Goal: Use online tool/utility

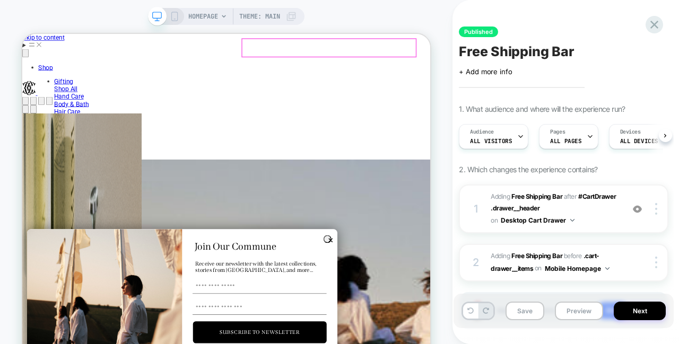
click at [58, 119] on cart-icon "Total items in cart: 0 0" at bounding box center [58, 123] width 0 height 8
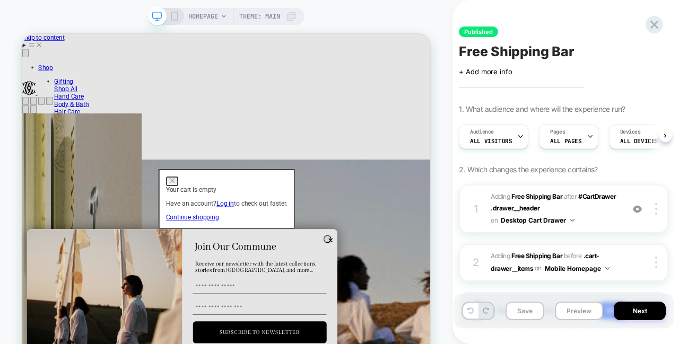
click at [284, 278] on link "Continue shopping" at bounding box center [249, 279] width 71 height 10
click at [238, 214] on dialog "Your cart is empty Have an account? Log in to check out faster. Continue shoppi…" at bounding box center [295, 254] width 182 height 80
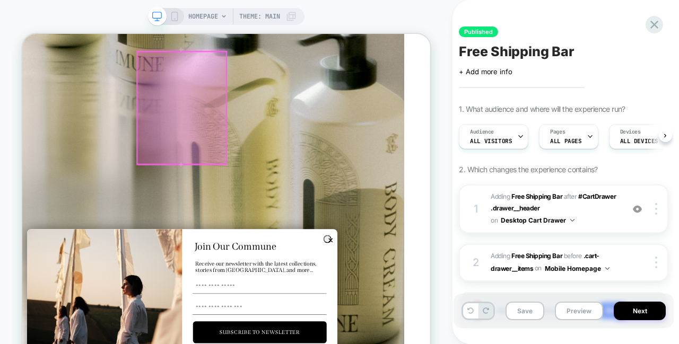
click at [275, 179] on div at bounding box center [235, 133] width 119 height 150
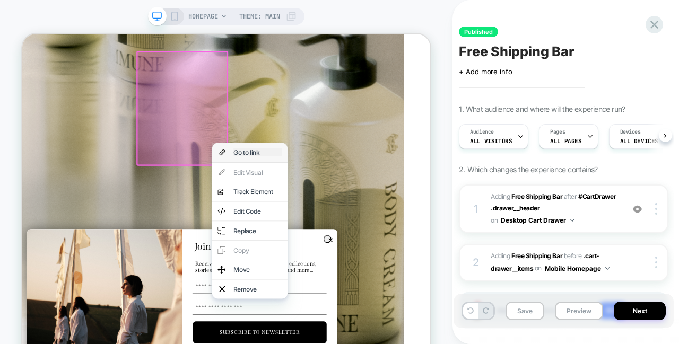
click at [326, 195] on div "Go to link" at bounding box center [336, 192] width 65 height 11
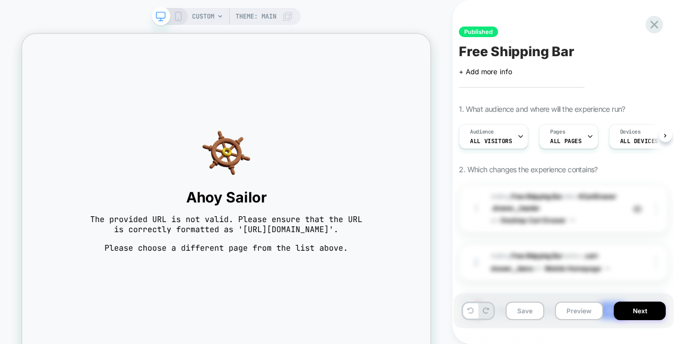
scroll to position [0, 1]
click at [207, 20] on span "CUSTOM" at bounding box center [203, 16] width 22 height 17
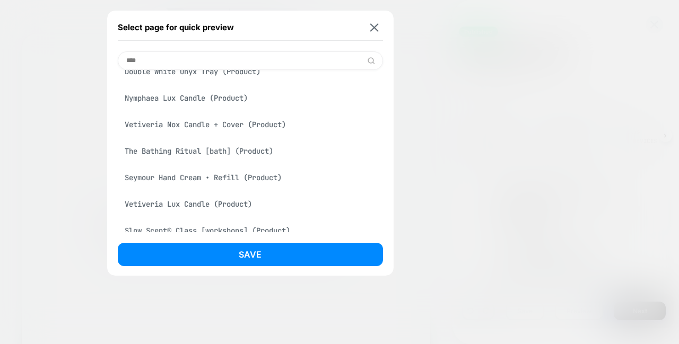
scroll to position [0, 0]
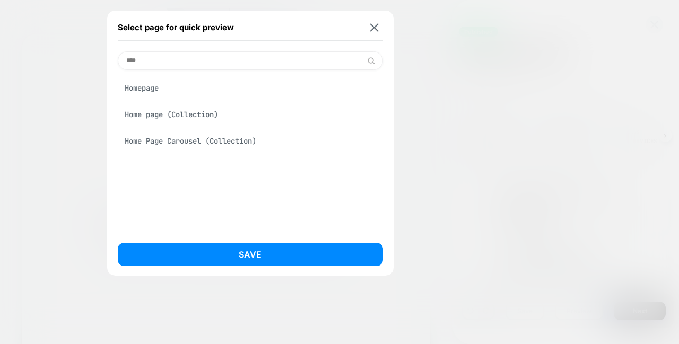
type input "****"
click at [182, 114] on div "Home page (Collection)" at bounding box center [250, 115] width 265 height 20
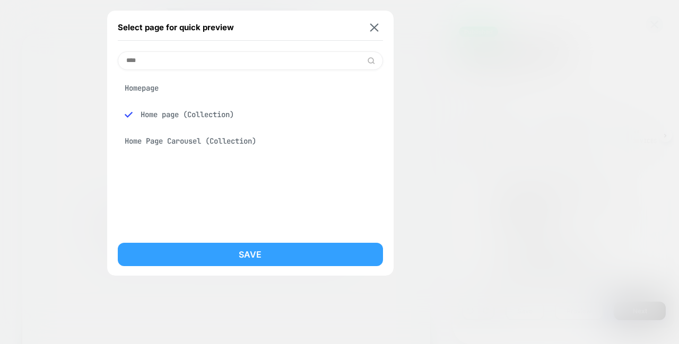
click at [214, 252] on button "Save" at bounding box center [250, 254] width 265 height 23
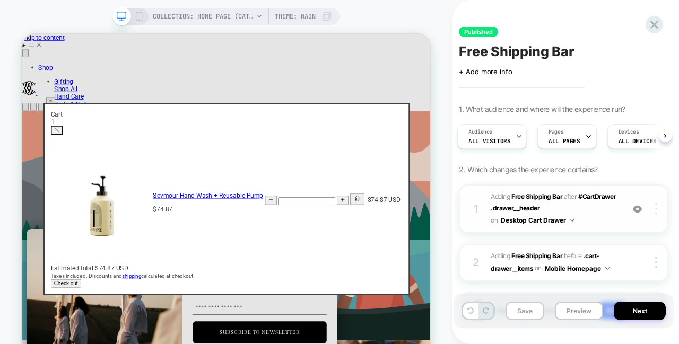
click at [657, 208] on div at bounding box center [657, 209] width 20 height 12
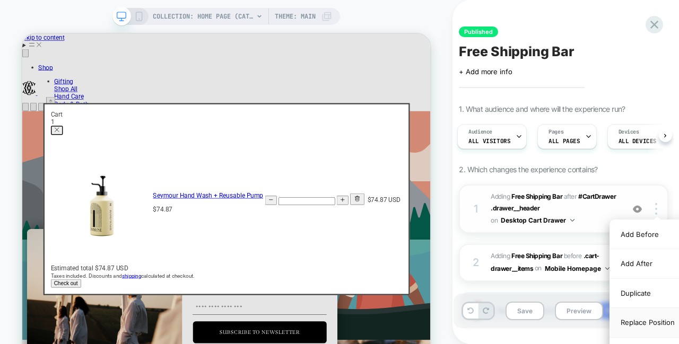
click at [654, 318] on div "Replace Position" at bounding box center [657, 322] width 94 height 29
